Goal: Navigation & Orientation: Go to known website

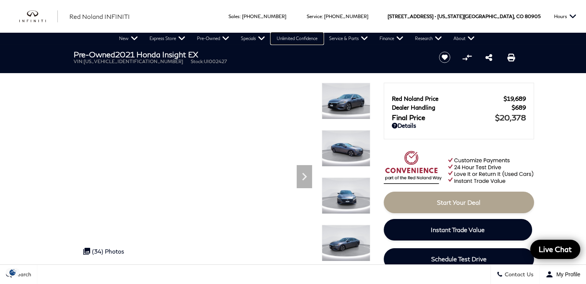
click at [293, 39] on link "Unlimited Confidence" at bounding box center [297, 39] width 52 height 12
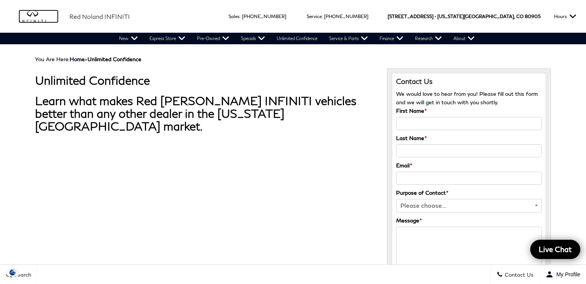
click at [27, 13] on img "infiniti" at bounding box center [38, 16] width 39 height 12
